Goal: Find contact information

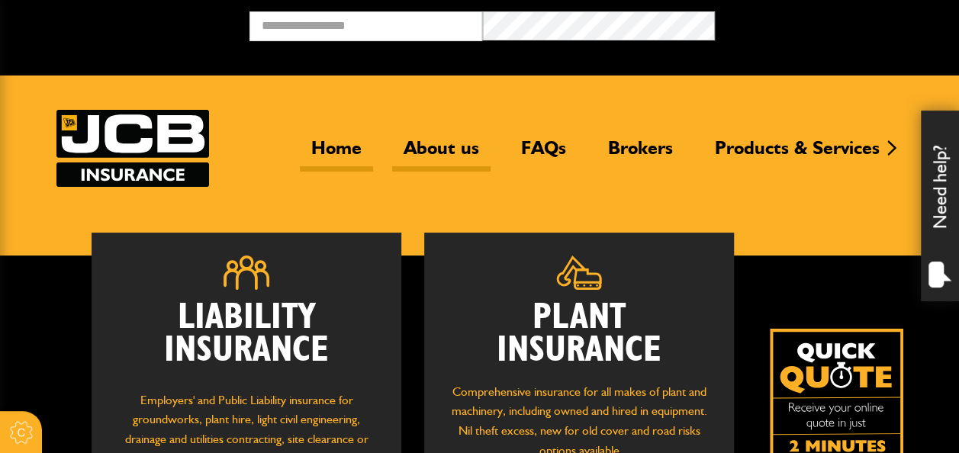
drag, startPoint x: 0, startPoint y: 0, endPoint x: 433, endPoint y: 141, distance: 455.0
click at [433, 141] on link "About us" at bounding box center [441, 154] width 98 height 35
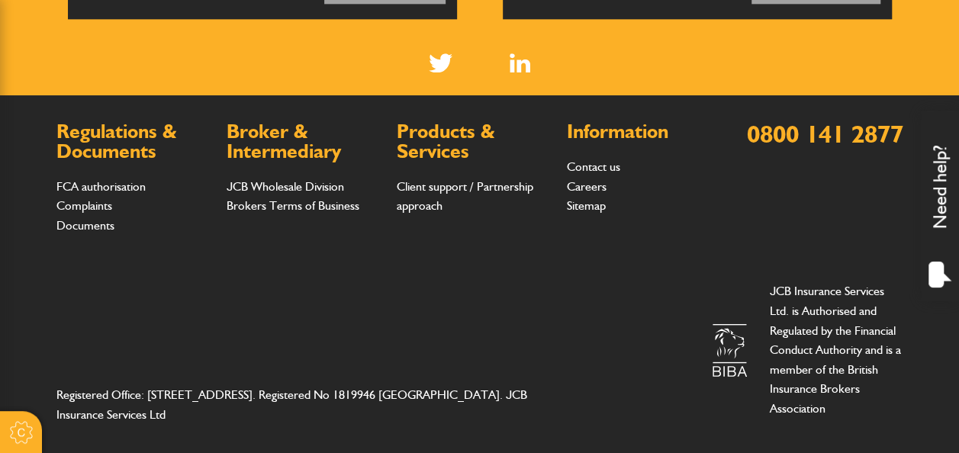
scroll to position [974, 0]
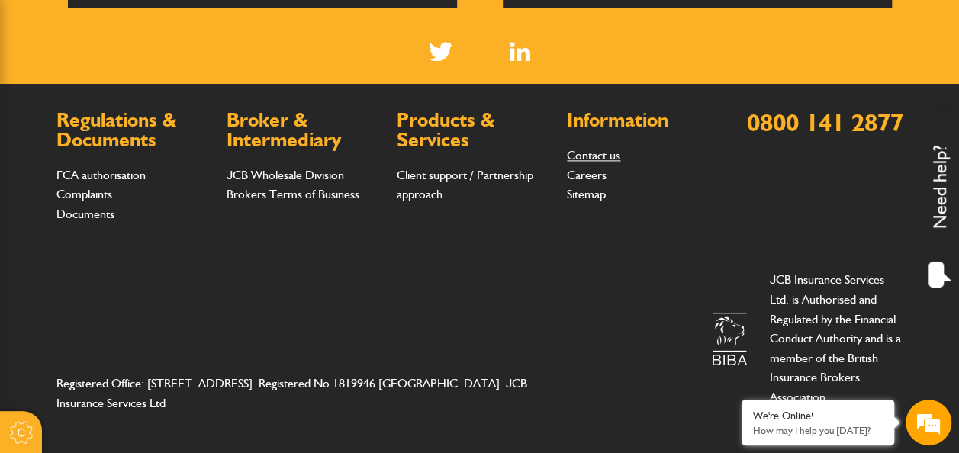
click at [592, 153] on link "Contact us" at bounding box center [593, 155] width 53 height 14
